Goal: Communication & Community: Connect with others

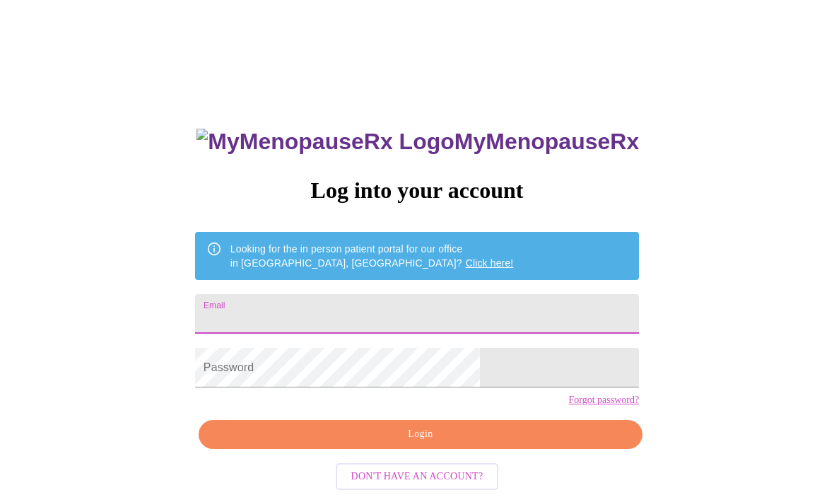
scroll to position [194, 0]
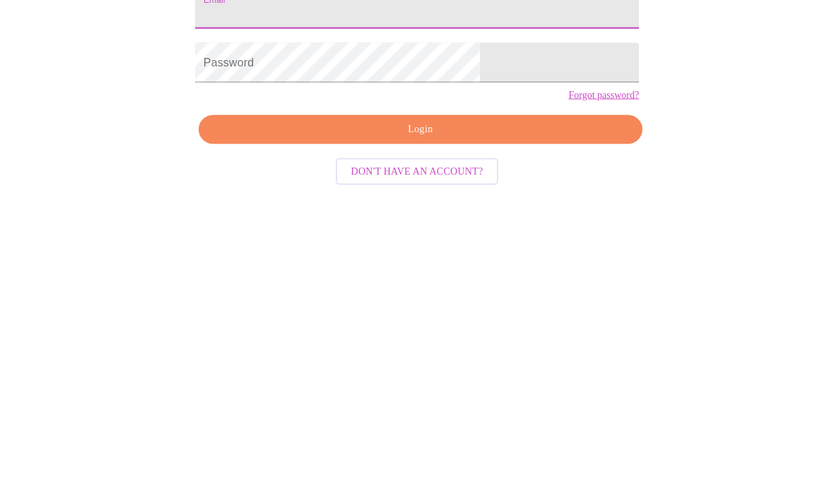
type input "[PERSON_NAME][EMAIL_ADDRESS][DOMAIN_NAME]"
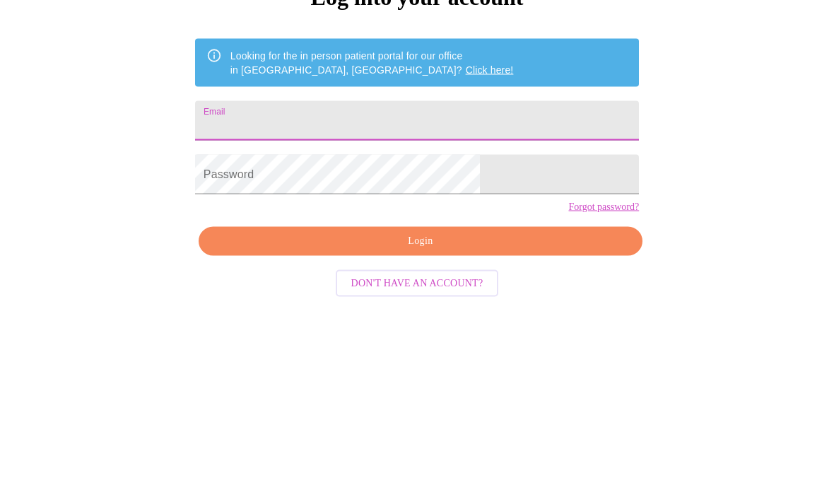
type input "[PERSON_NAME][EMAIL_ADDRESS][DOMAIN_NAME]"
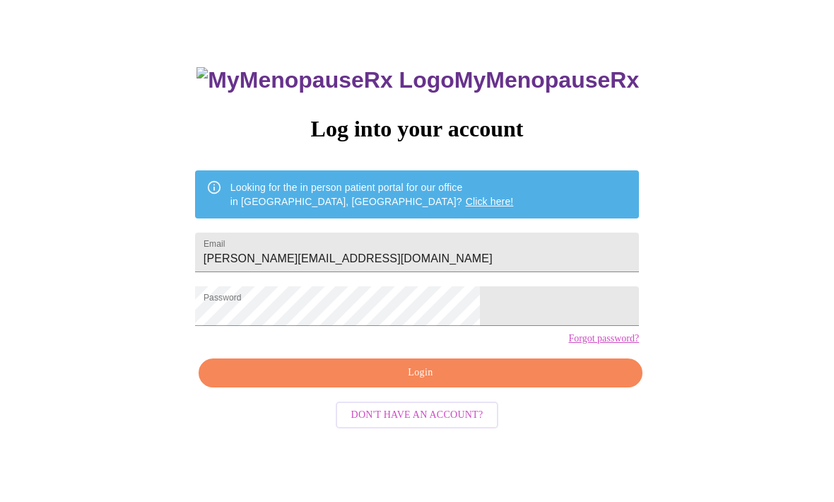
click at [401, 382] on span "Login" at bounding box center [420, 374] width 411 height 18
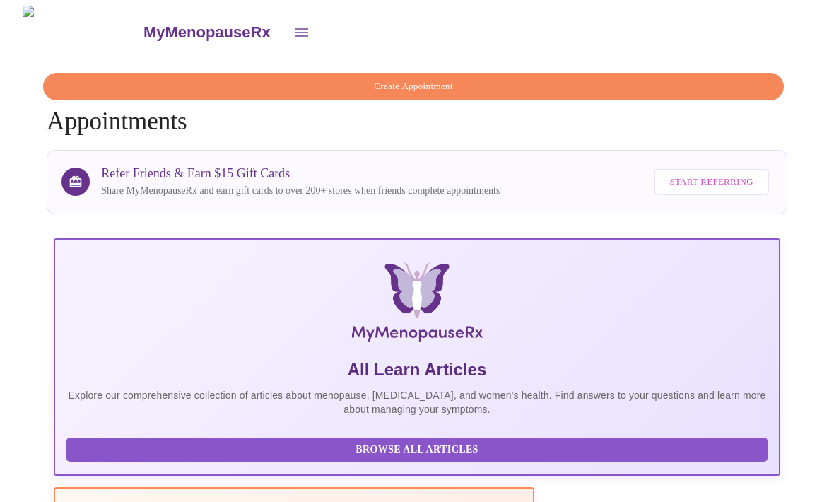
click at [293, 25] on icon "open drawer" at bounding box center [301, 32] width 17 height 17
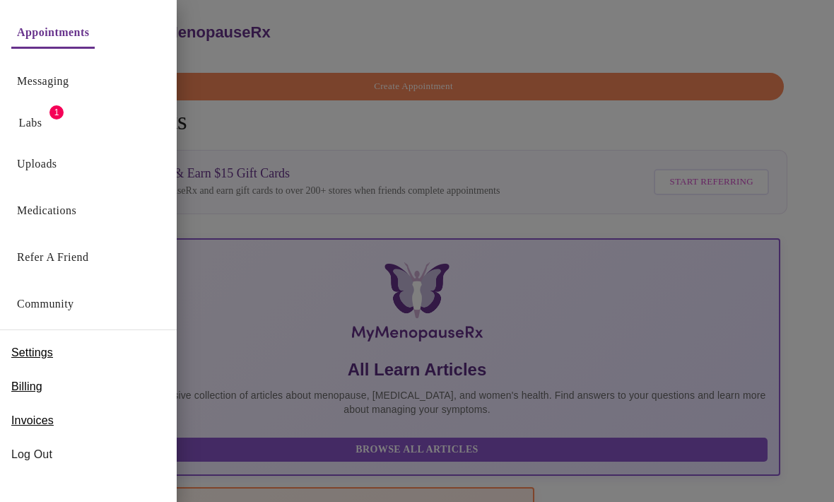
click at [40, 307] on link "Community" at bounding box center [45, 304] width 57 height 20
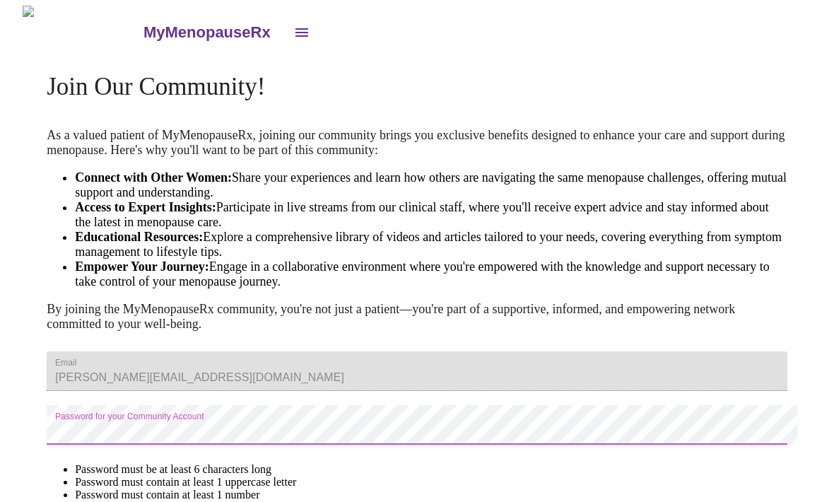
scroll to position [129, 0]
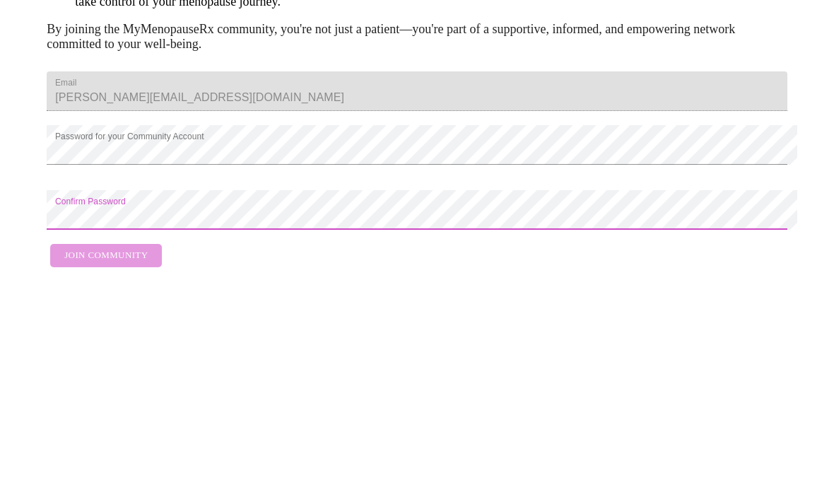
scroll to position [141, 0]
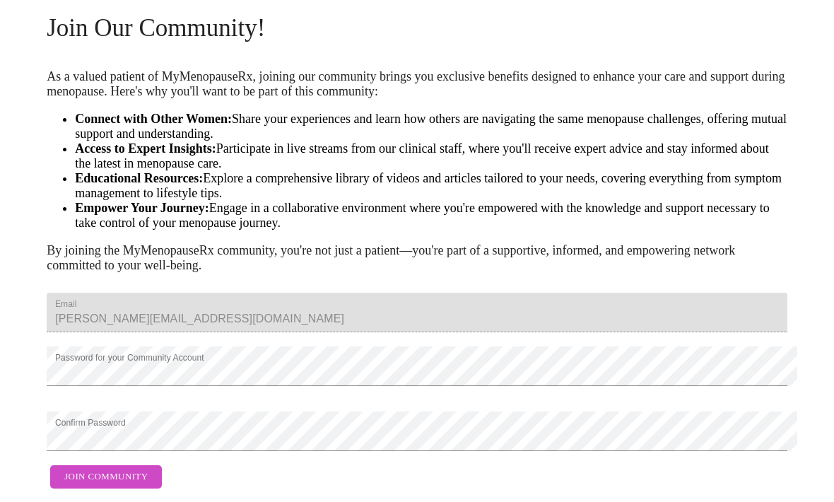
click at [125, 466] on button "Join Community" at bounding box center [106, 477] width 112 height 23
